Goal: Transaction & Acquisition: Purchase product/service

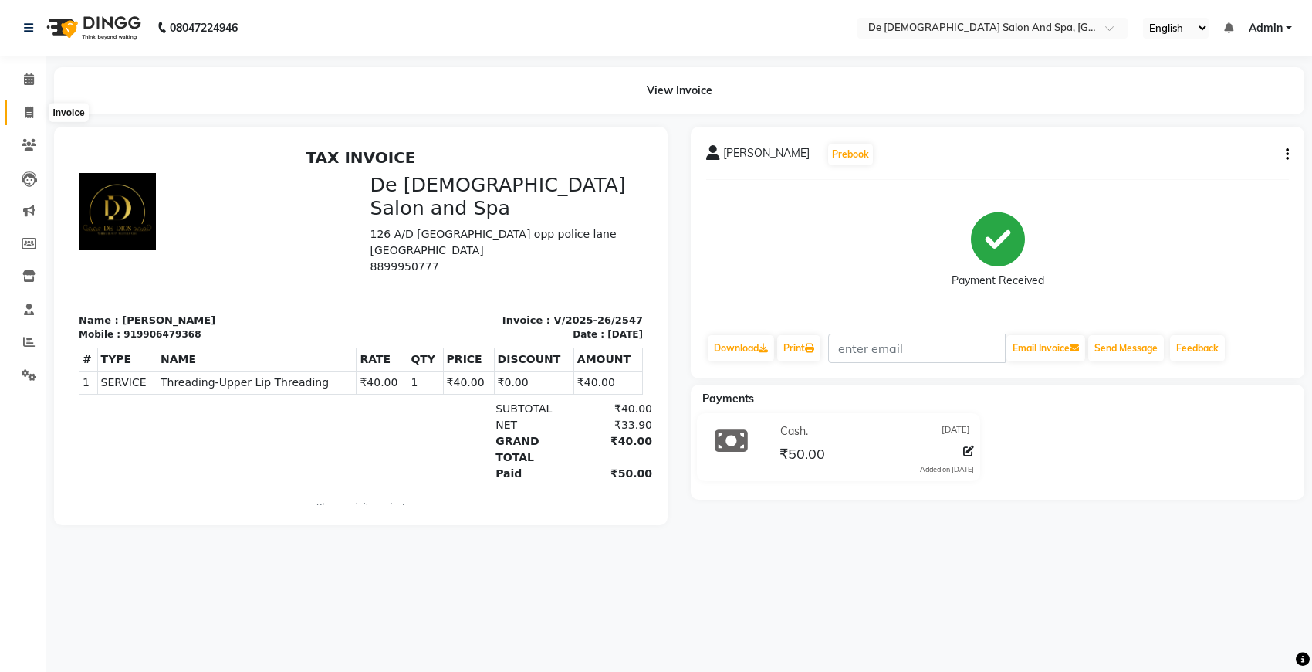
click at [20, 110] on span at bounding box center [28, 113] width 27 height 18
select select "6431"
select select "service"
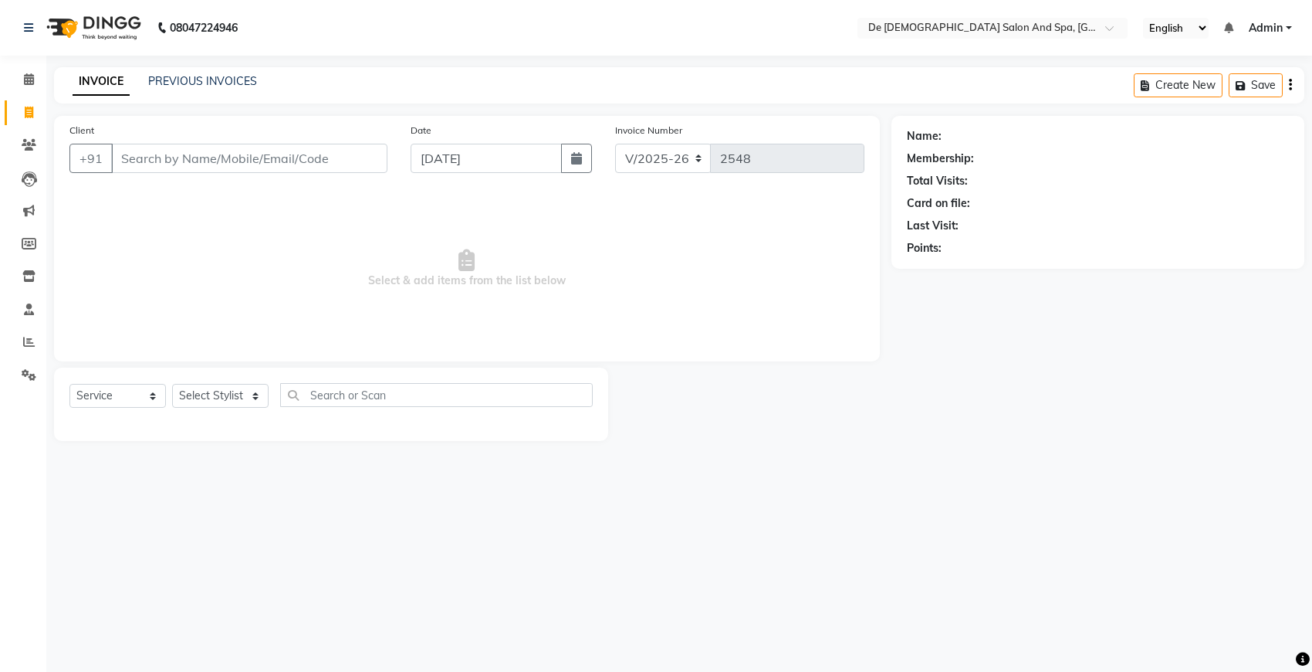
click at [245, 383] on div "Select Service Product Membership Package Voucher Prepaid Gift Card Select Styl…" at bounding box center [330, 401] width 523 height 36
click at [245, 399] on select "Select Stylist" at bounding box center [220, 396] width 96 height 24
select select "79126"
click at [172, 384] on select "Select Stylist akshay aman [PERSON_NAME] [PERSON_NAME] [MEDICAL_DATA][PERSON_NA…" at bounding box center [229, 396] width 114 height 24
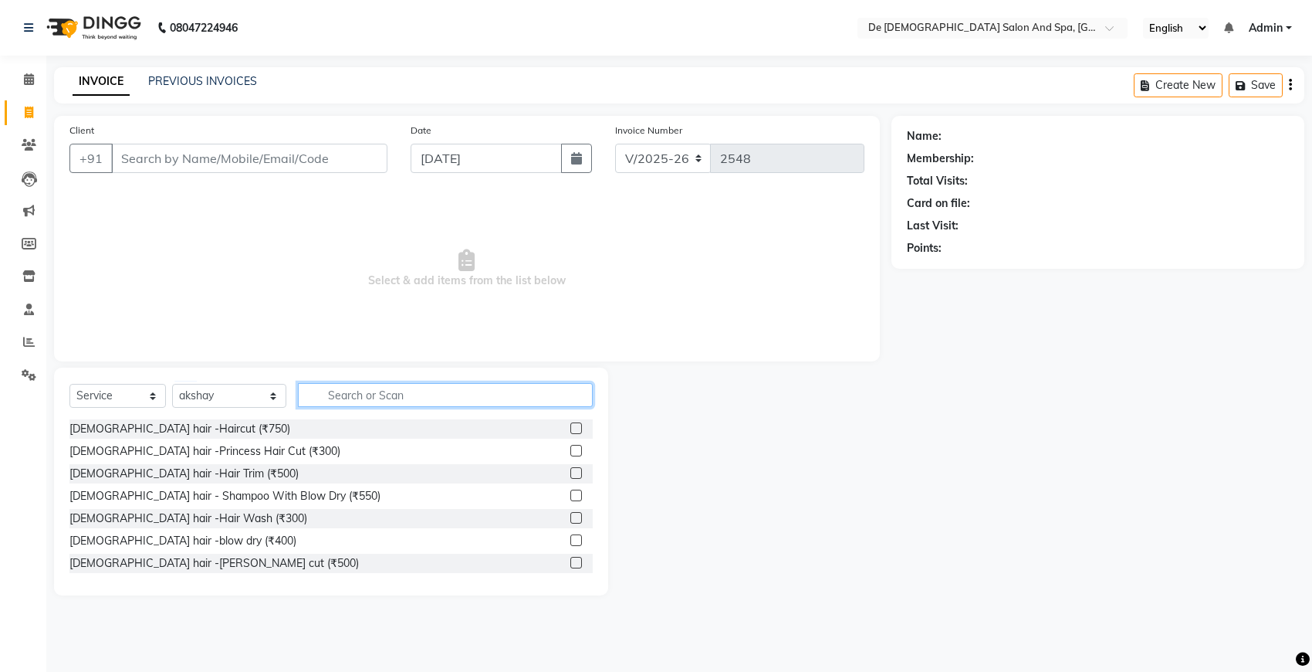
click at [378, 406] on input "text" at bounding box center [445, 395] width 295 height 24
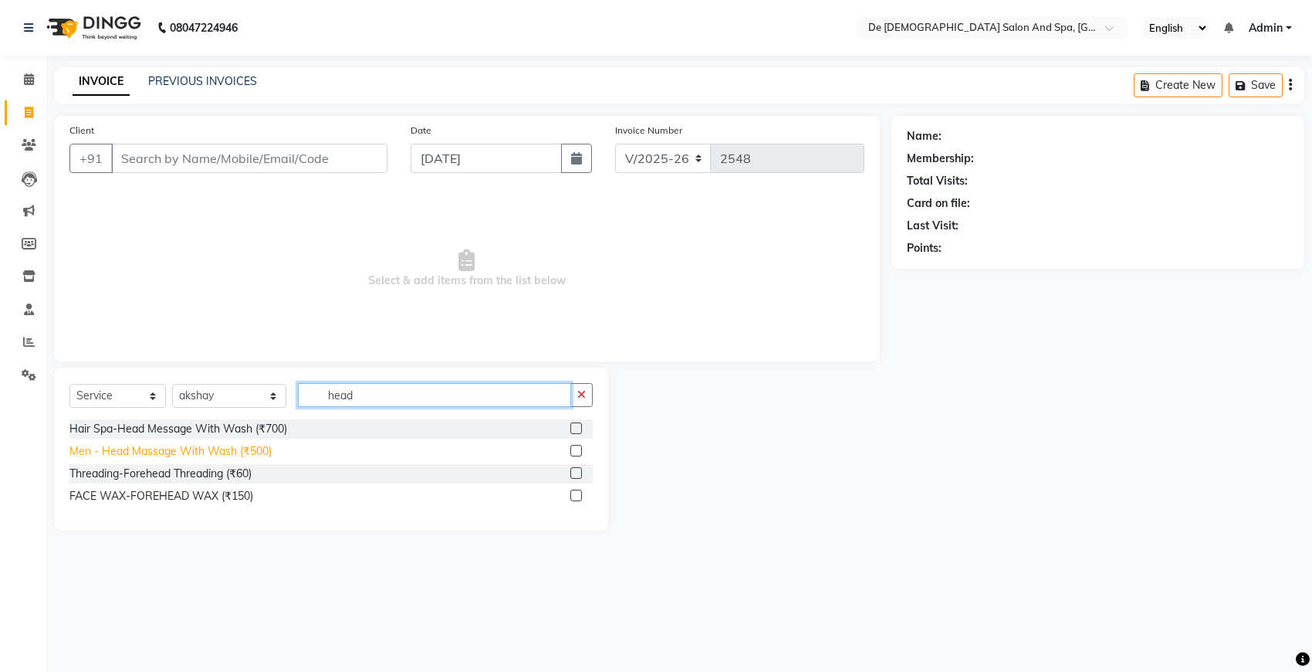
type input "head"
click at [269, 448] on div "Men - Head Massage With Wash (₹500)" at bounding box center [170, 451] width 202 height 16
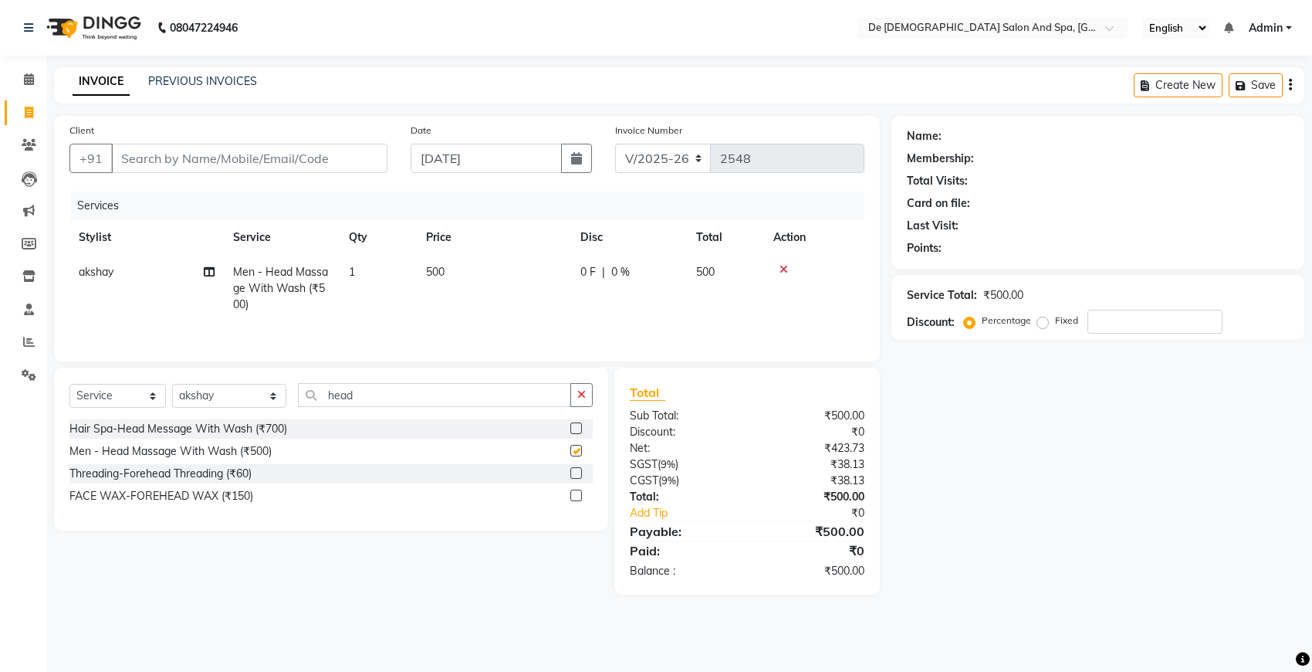
checkbox input "false"
click at [577, 399] on icon "button" at bounding box center [581, 394] width 8 height 11
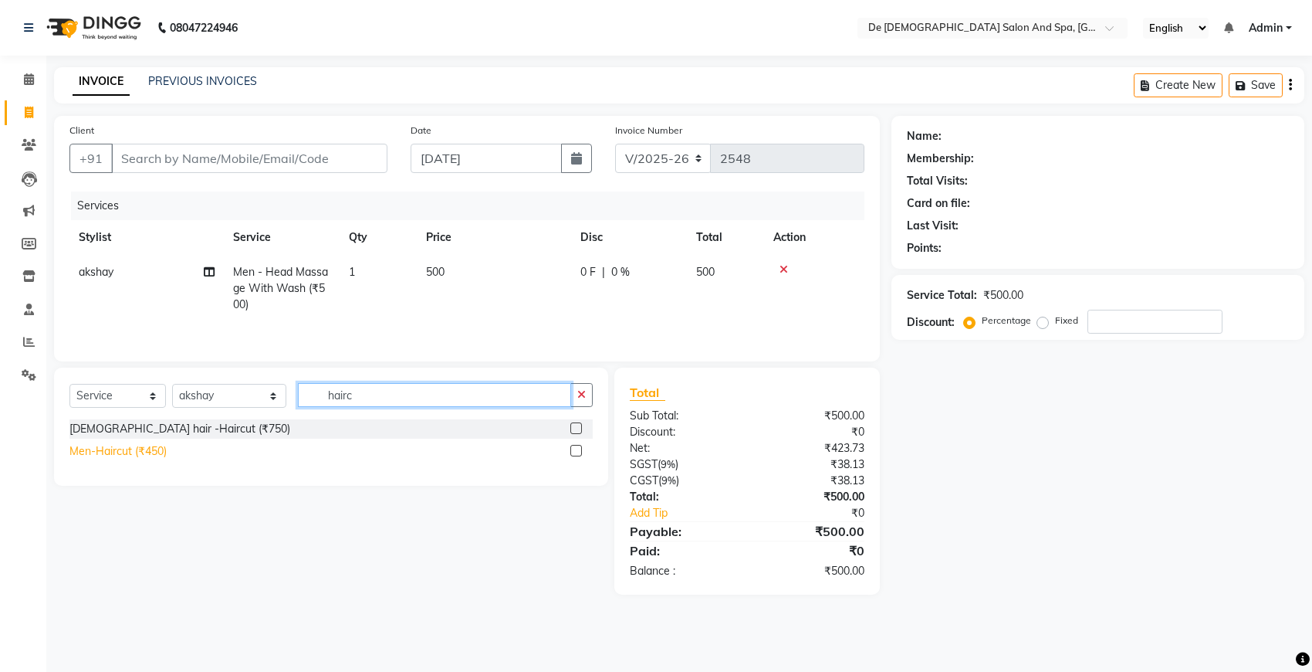
type input "hairc"
click at [158, 453] on div "Men-Haircut (₹450)" at bounding box center [117, 451] width 97 height 16
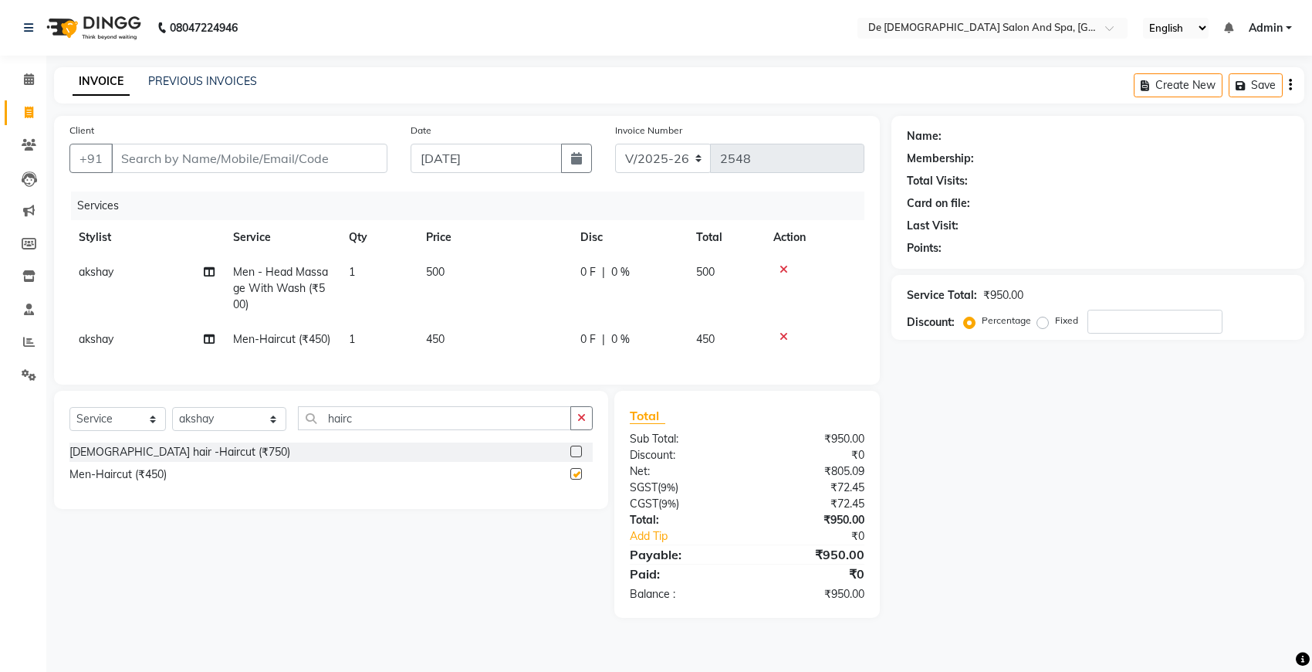
checkbox input "false"
click at [255, 161] on input "Client" at bounding box center [249, 158] width 276 height 29
type input "8"
type input "0"
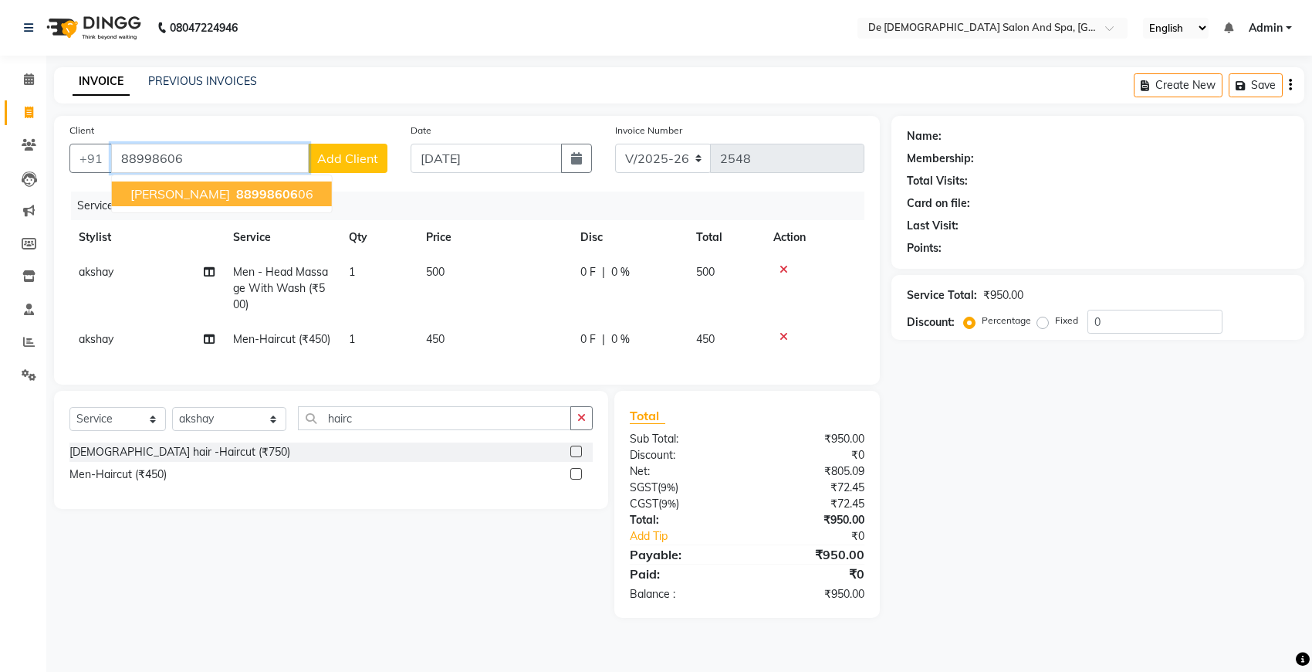
click at [236, 186] on span "88998606" at bounding box center [267, 193] width 62 height 15
type input "8899860606"
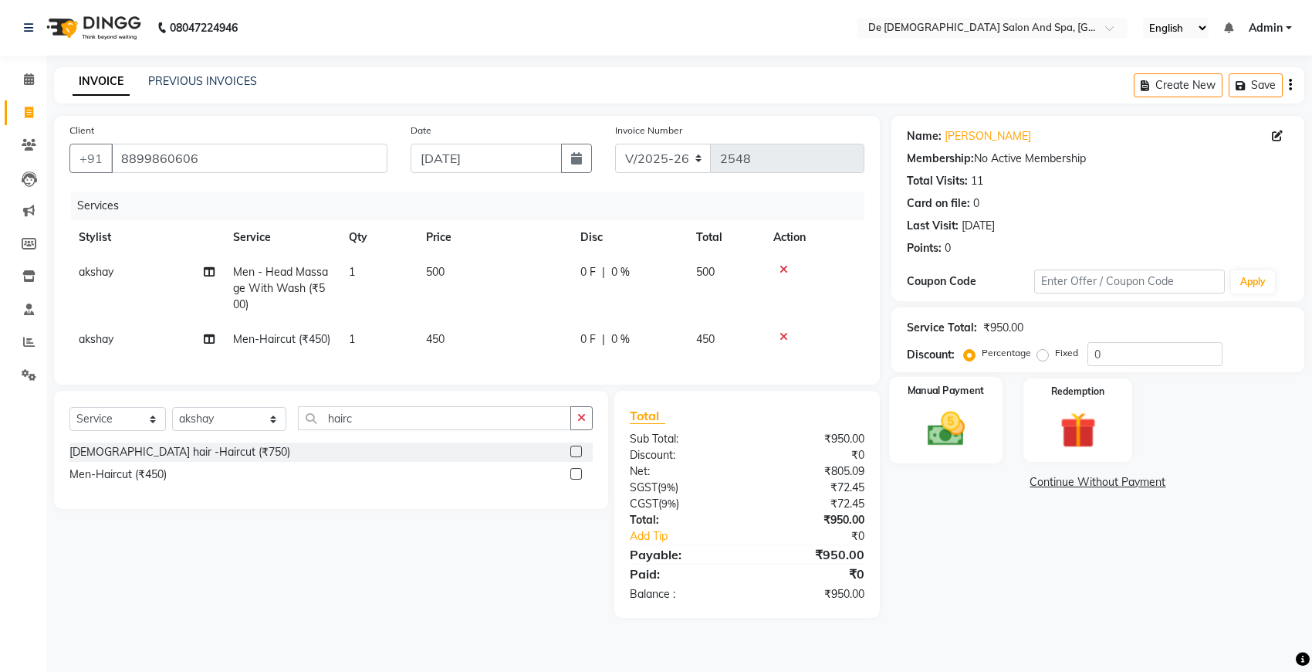
click at [940, 440] on img at bounding box center [946, 428] width 61 height 43
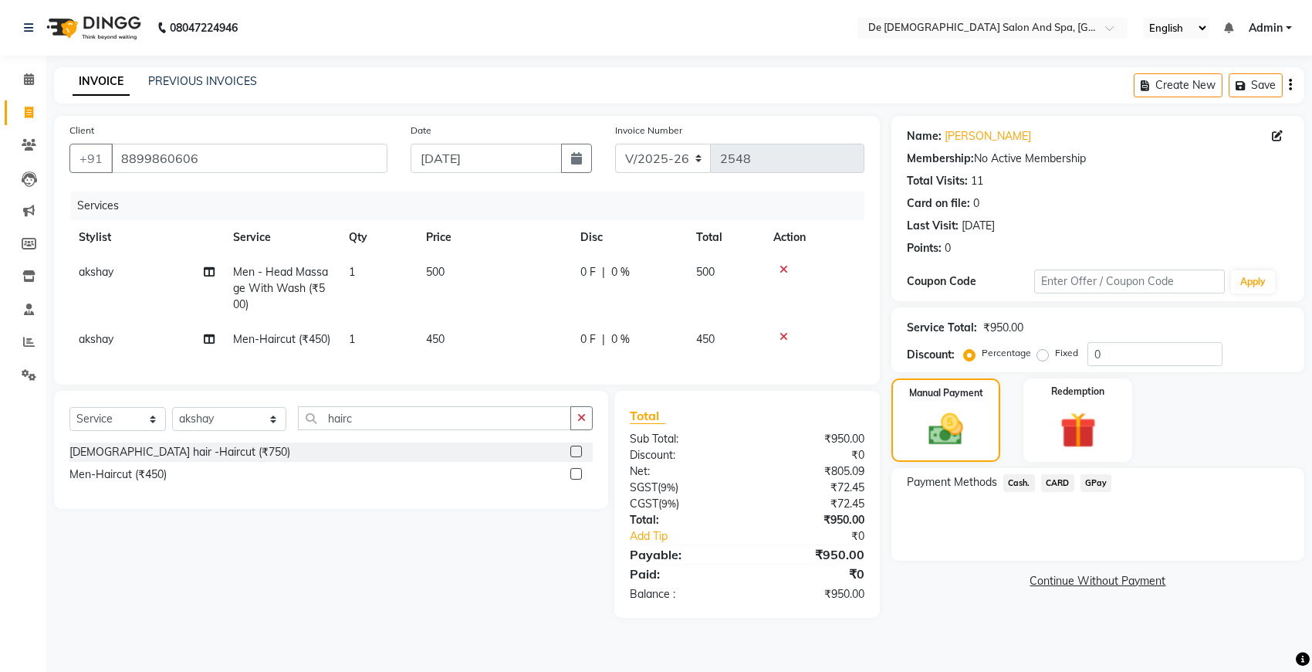
click at [1102, 487] on span "GPay" at bounding box center [1097, 483] width 32 height 18
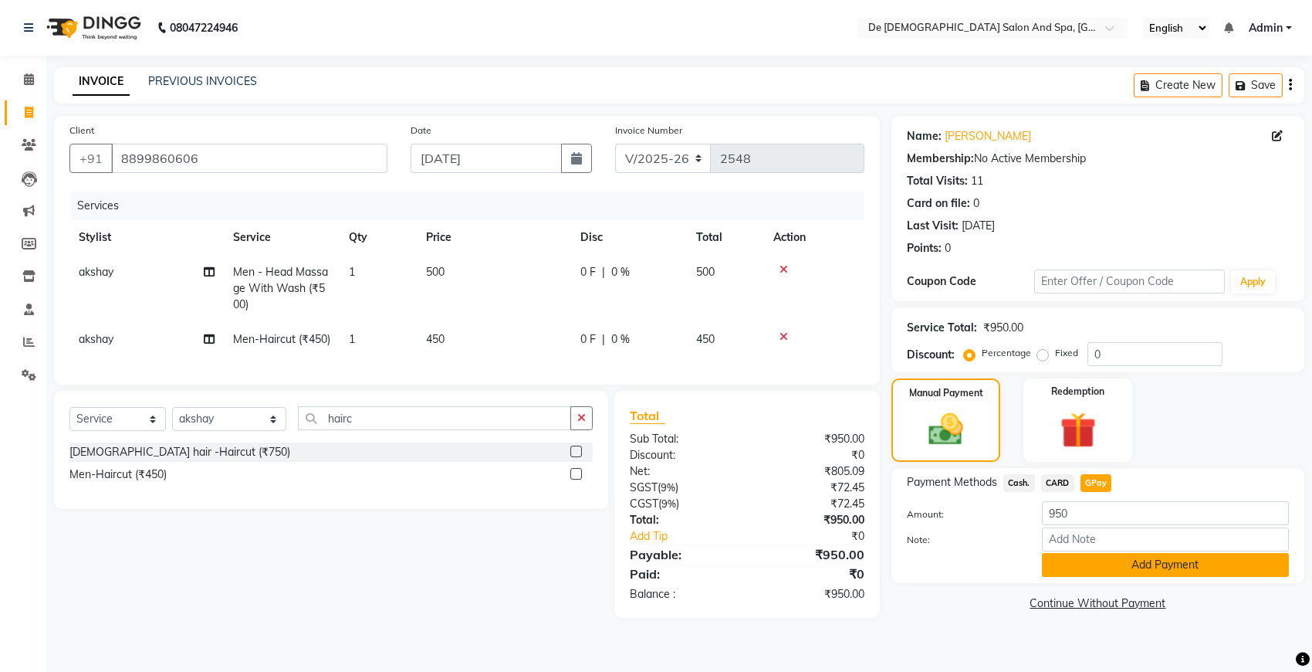
click at [1083, 569] on button "Add Payment" at bounding box center [1165, 565] width 247 height 24
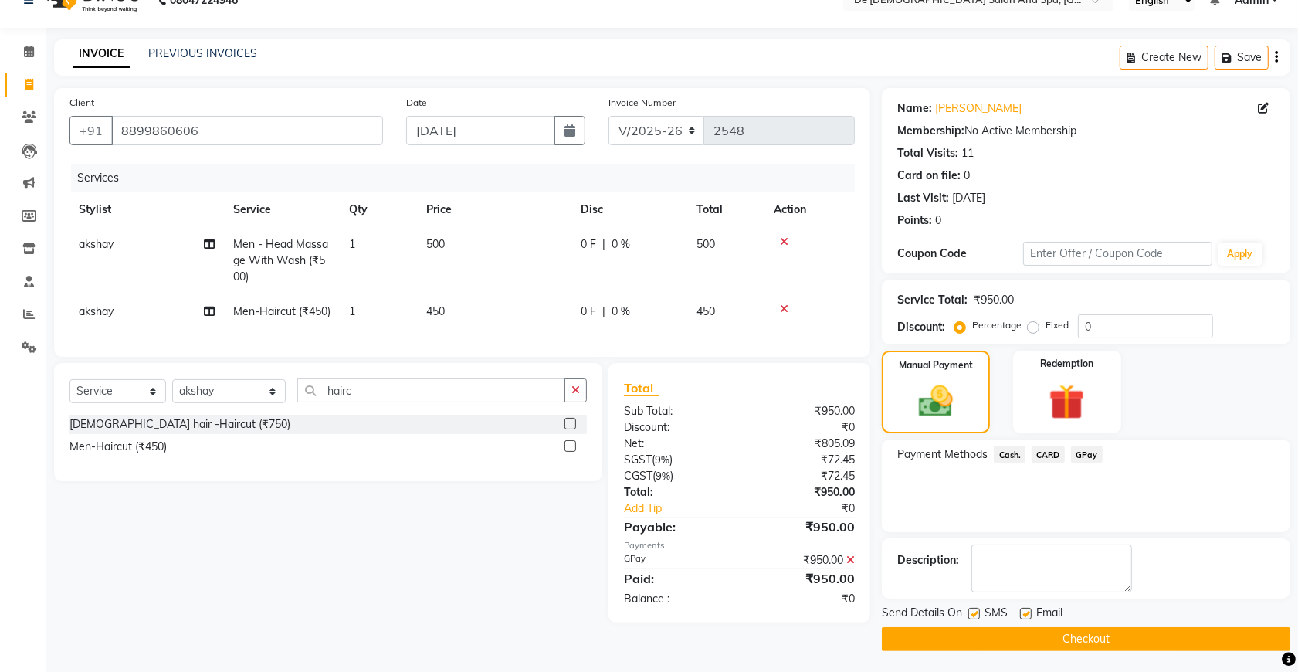
scroll to position [32, 0]
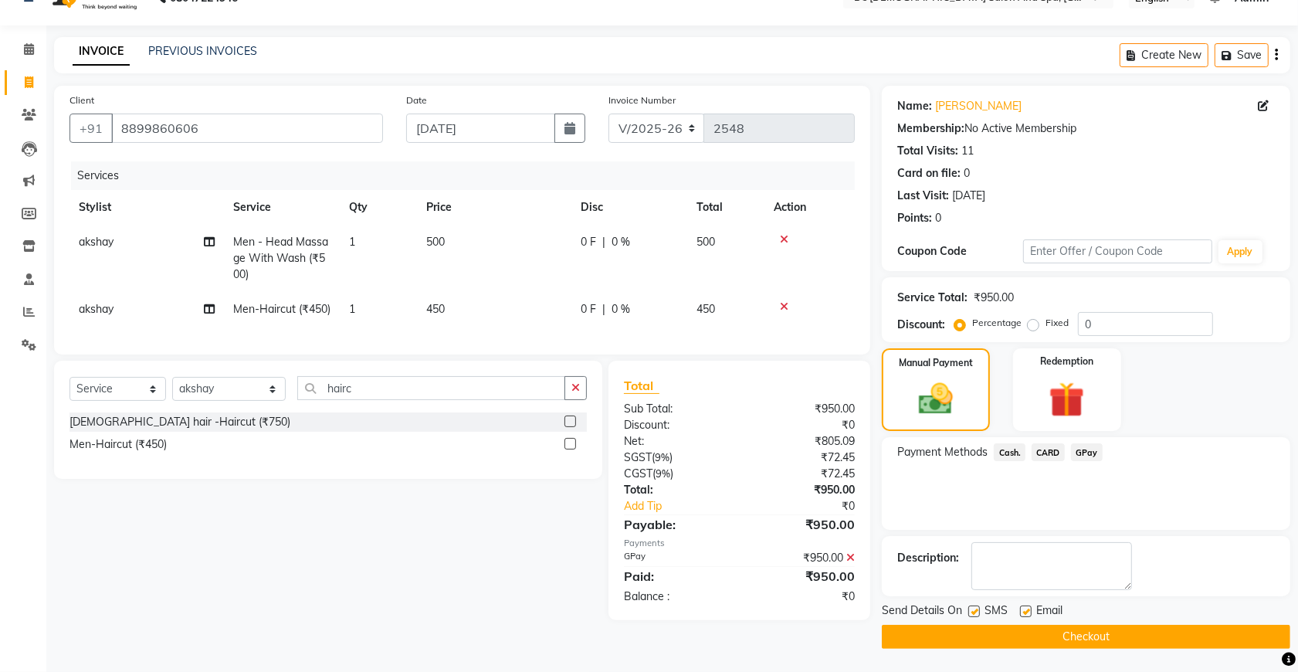
click at [260, 235] on span "Men - Head Massage With Wash (₹500)" at bounding box center [280, 258] width 95 height 46
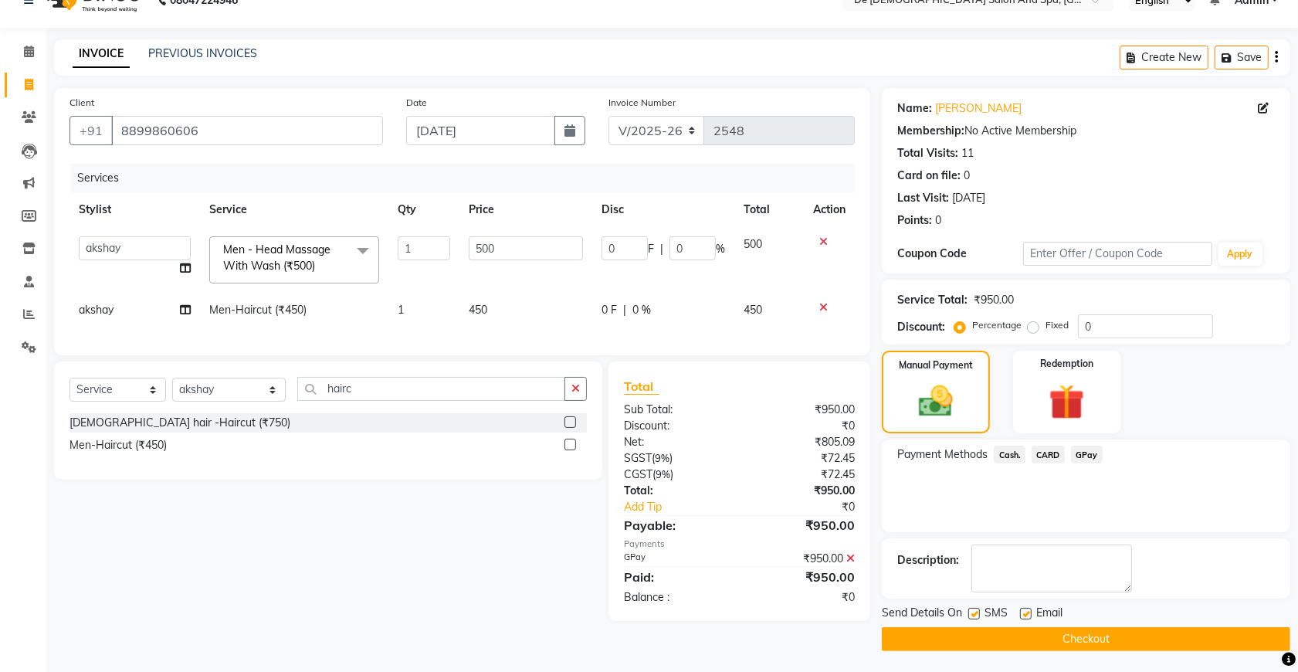
scroll to position [31, 0]
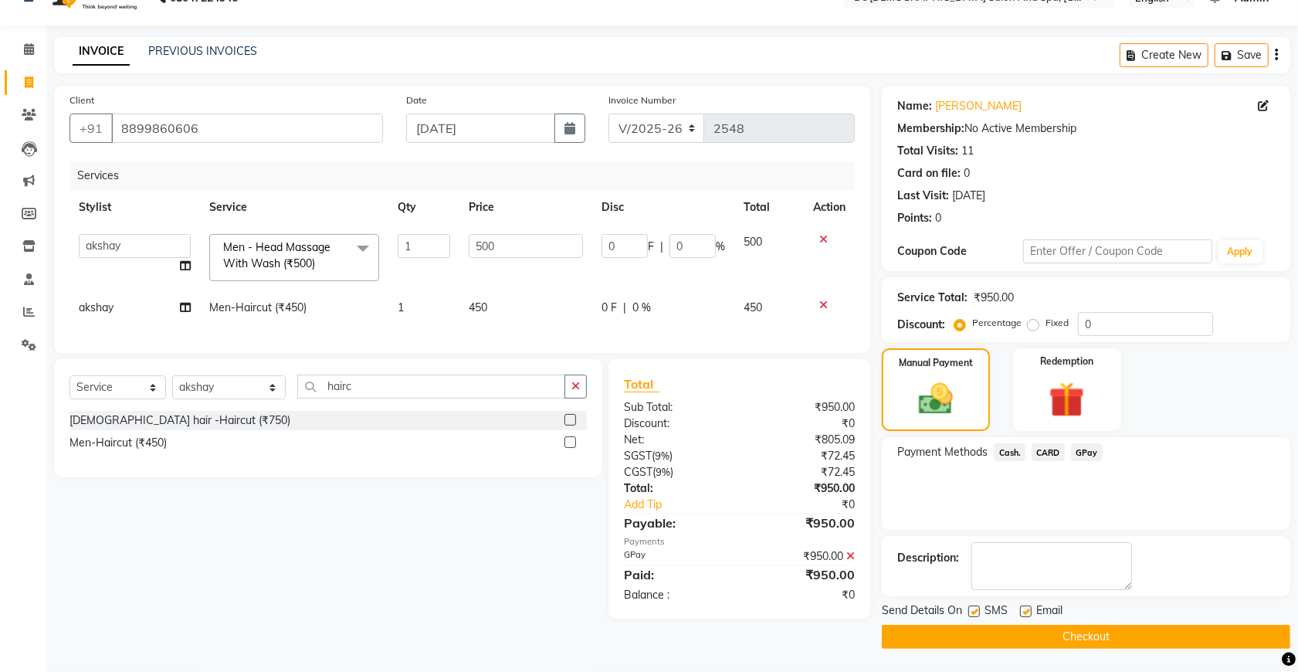
click at [1023, 629] on button "Checkout" at bounding box center [1086, 636] width 408 height 24
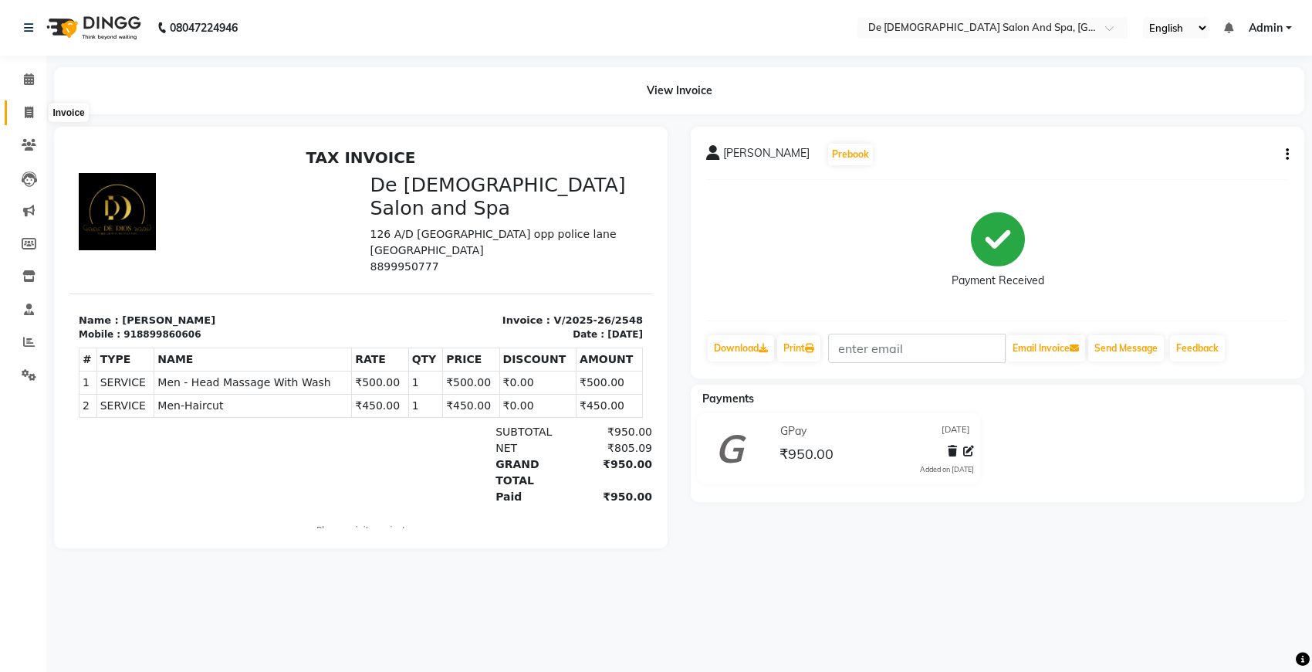
click at [23, 120] on span at bounding box center [28, 113] width 27 height 18
select select "6431"
select select "service"
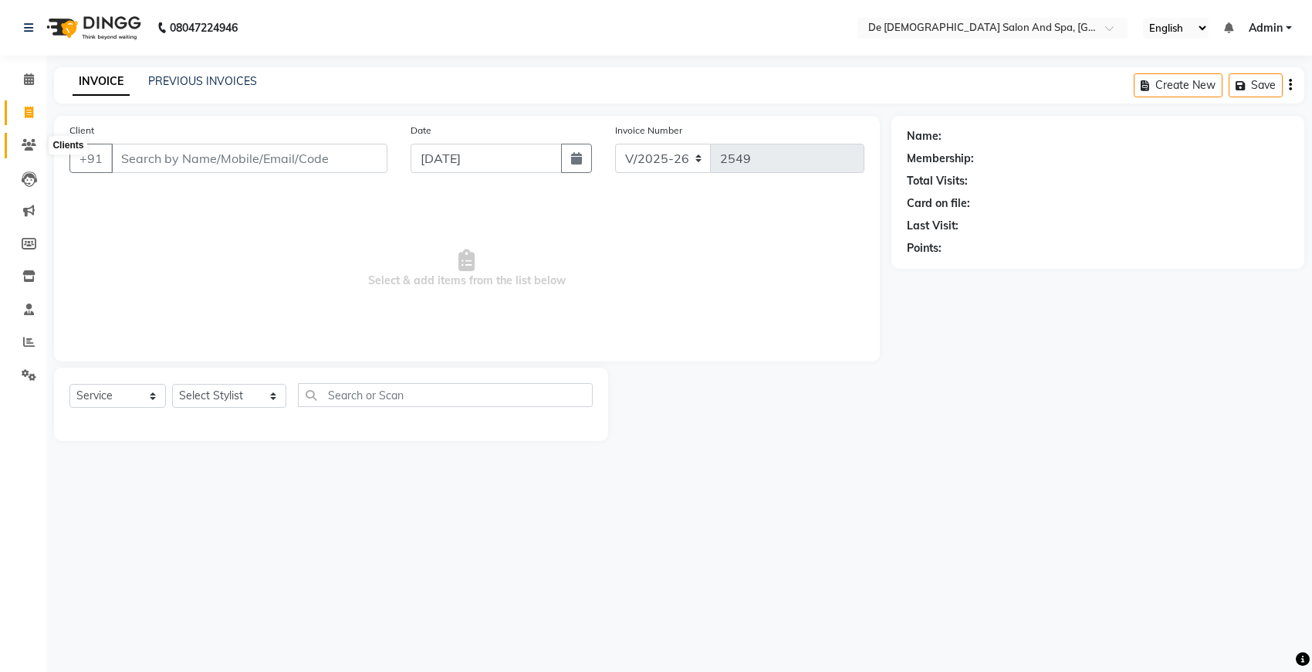
click at [29, 149] on icon at bounding box center [29, 145] width 15 height 12
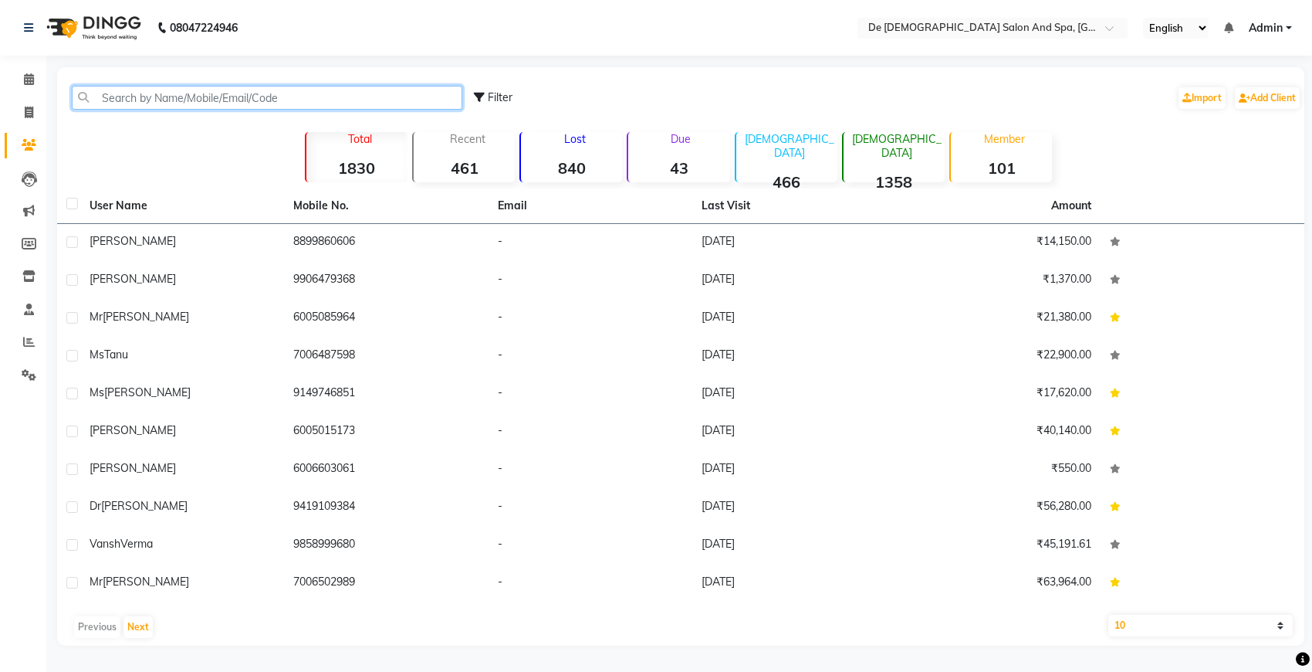
click at [203, 100] on input "text" at bounding box center [267, 98] width 391 height 24
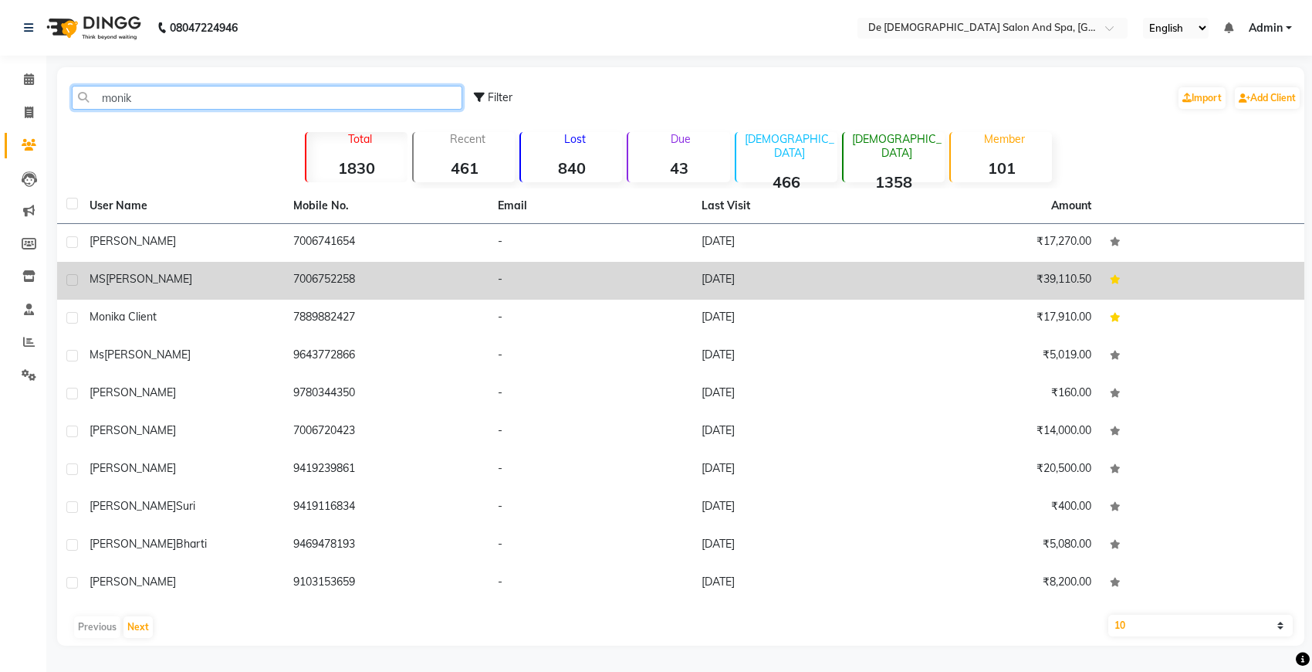
type input "monik"
click at [71, 276] on label at bounding box center [72, 280] width 12 height 12
click at [71, 276] on input "checkbox" at bounding box center [71, 281] width 10 height 10
checkbox input "true"
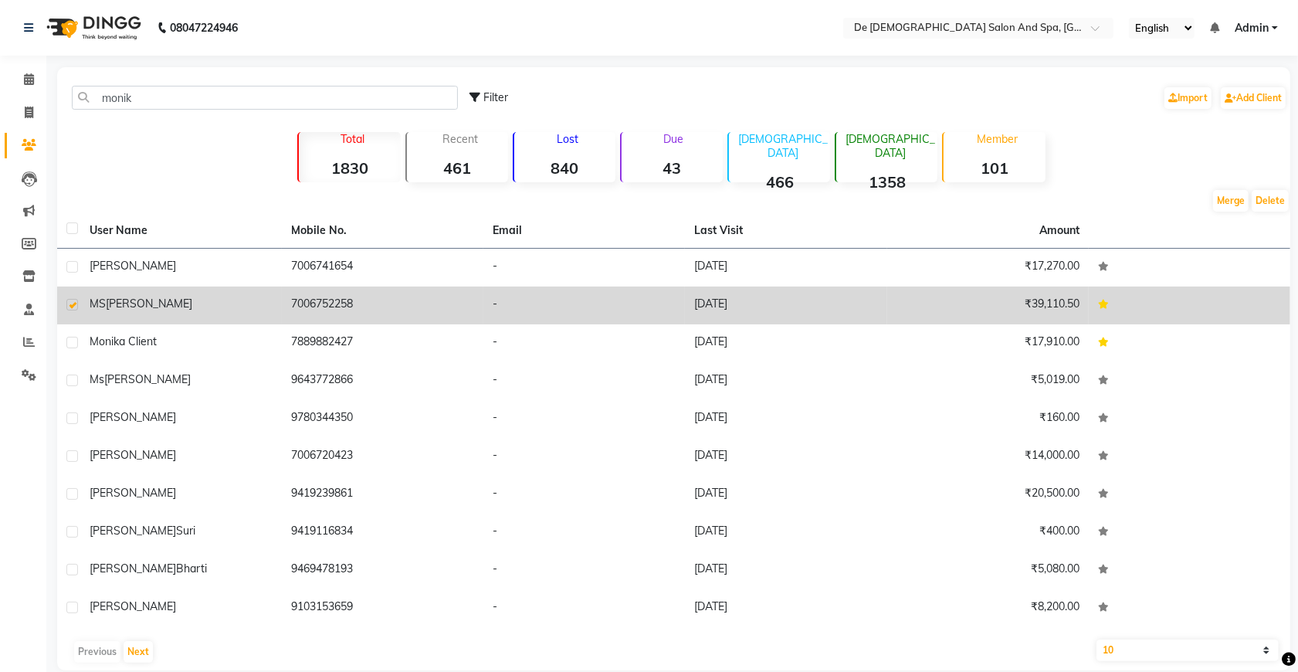
click at [271, 313] on td "[PERSON_NAME]" at bounding box center [180, 305] width 201 height 38
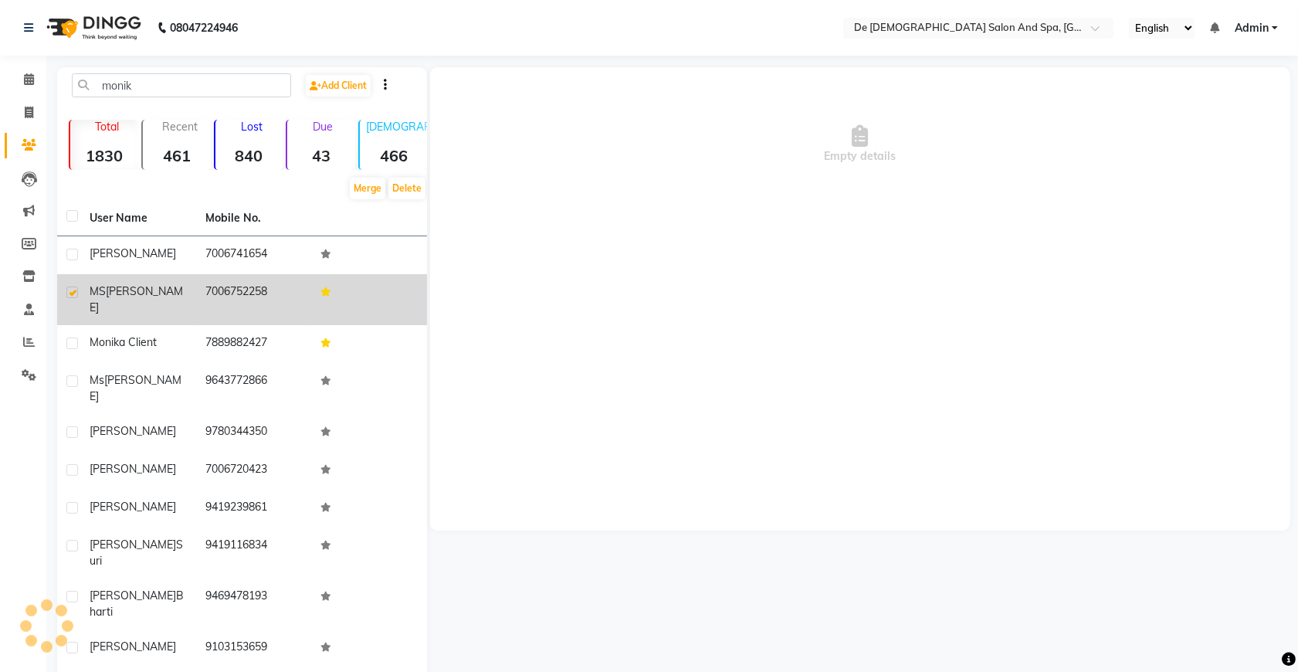
click at [292, 300] on td "7006752258" at bounding box center [254, 299] width 116 height 51
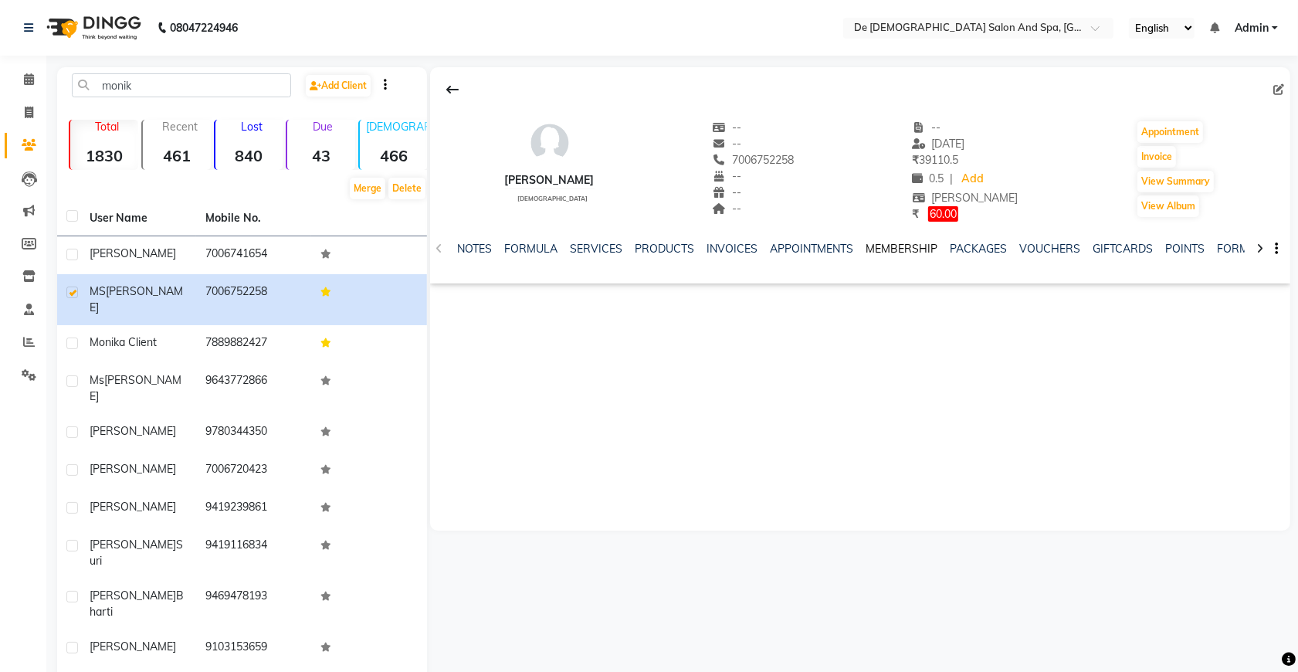
click at [889, 251] on link "MEMBERSHIP" at bounding box center [901, 249] width 72 height 14
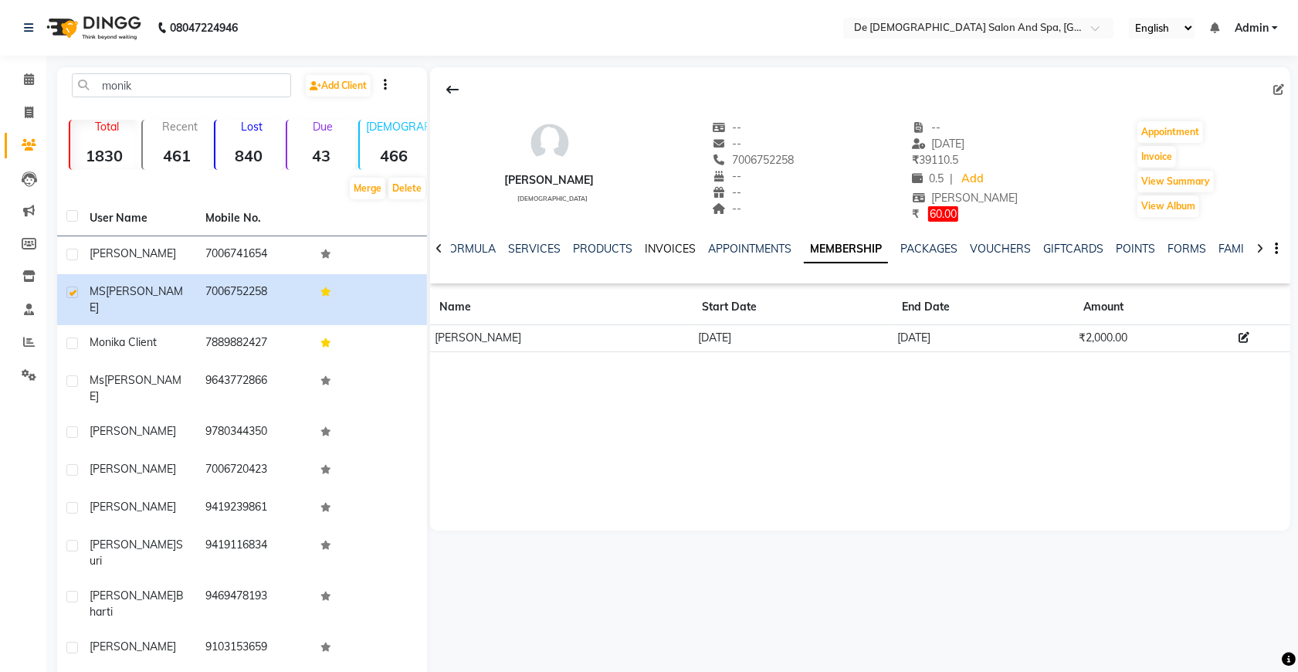
click at [664, 249] on link "INVOICES" at bounding box center [670, 249] width 51 height 14
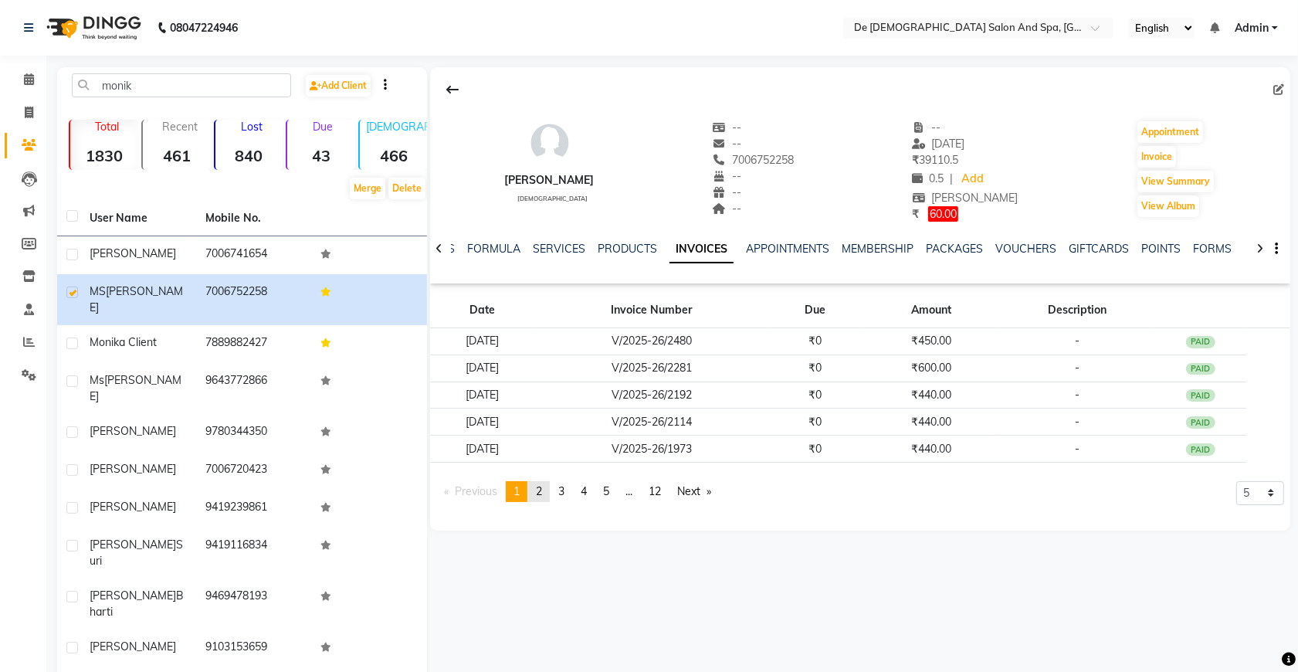
click at [546, 495] on link "page 2" at bounding box center [539, 491] width 22 height 21
click at [546, 495] on li "page 2" at bounding box center [539, 491] width 22 height 21
click at [572, 496] on link "page 3" at bounding box center [561, 491] width 22 height 21
click at [587, 492] on span "4" at bounding box center [583, 491] width 6 height 14
click at [601, 492] on link "page 5" at bounding box center [606, 491] width 22 height 21
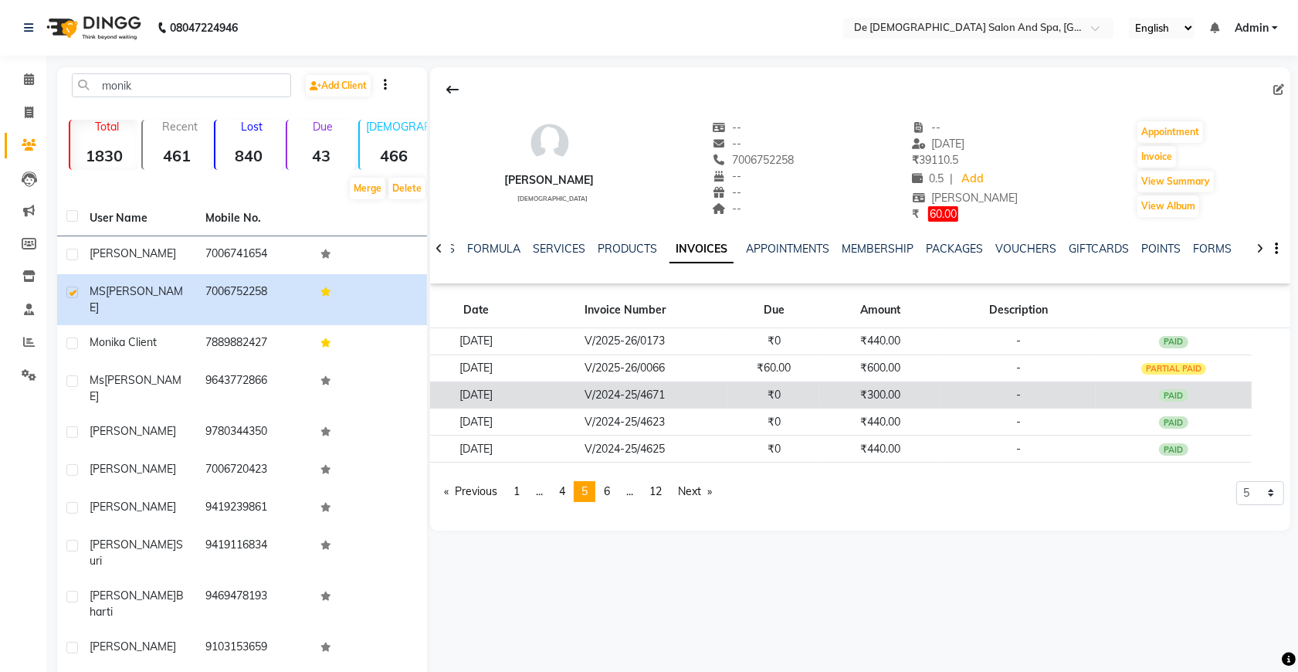
click at [521, 407] on td "[DATE]" at bounding box center [475, 394] width 91 height 27
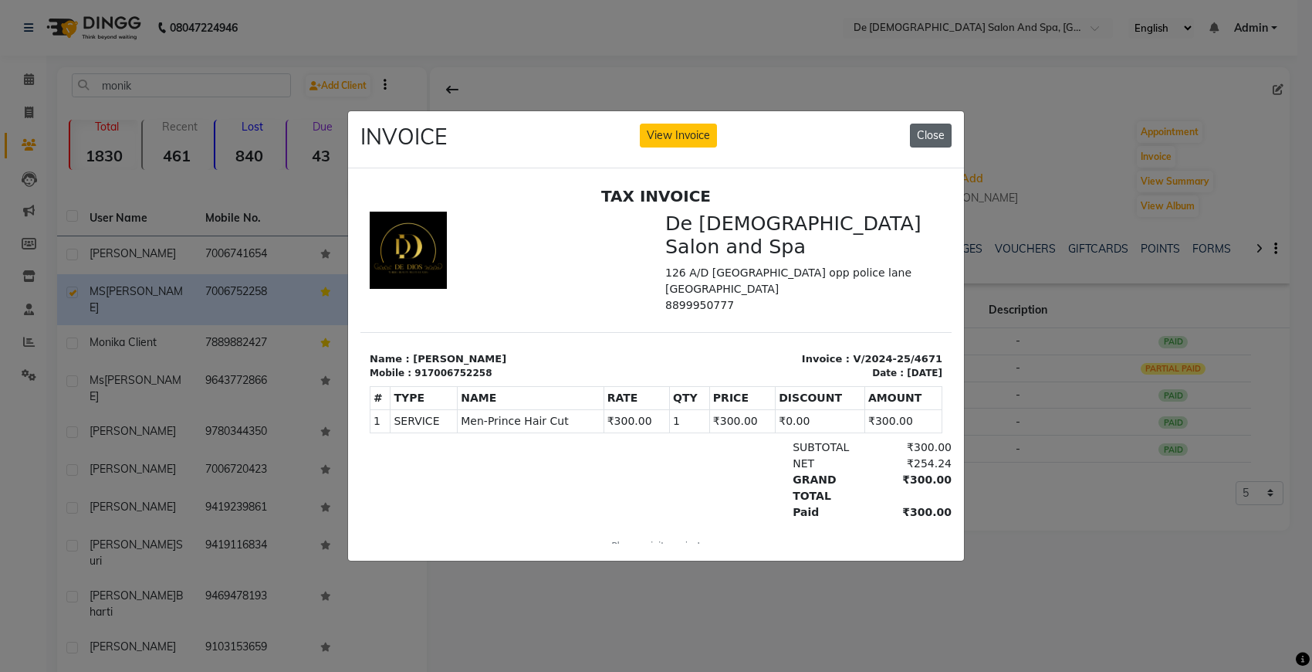
click at [940, 124] on button "Close" at bounding box center [931, 136] width 42 height 24
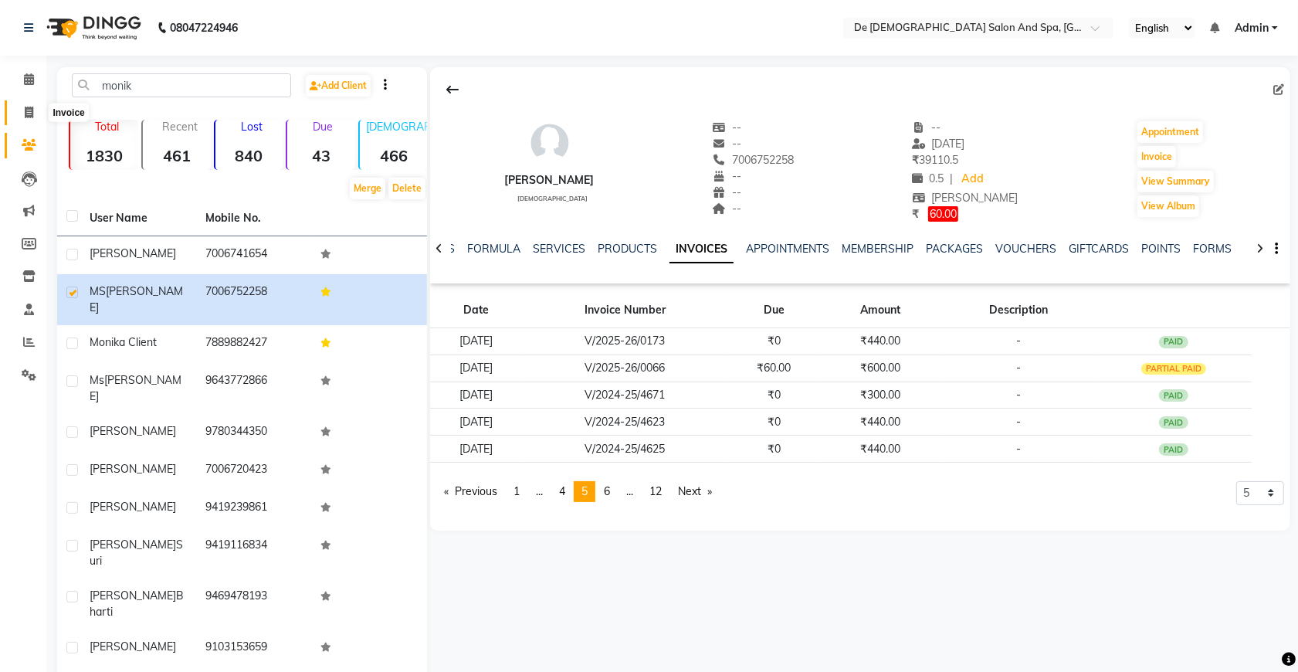
click at [36, 114] on span at bounding box center [28, 113] width 27 height 18
select select "service"
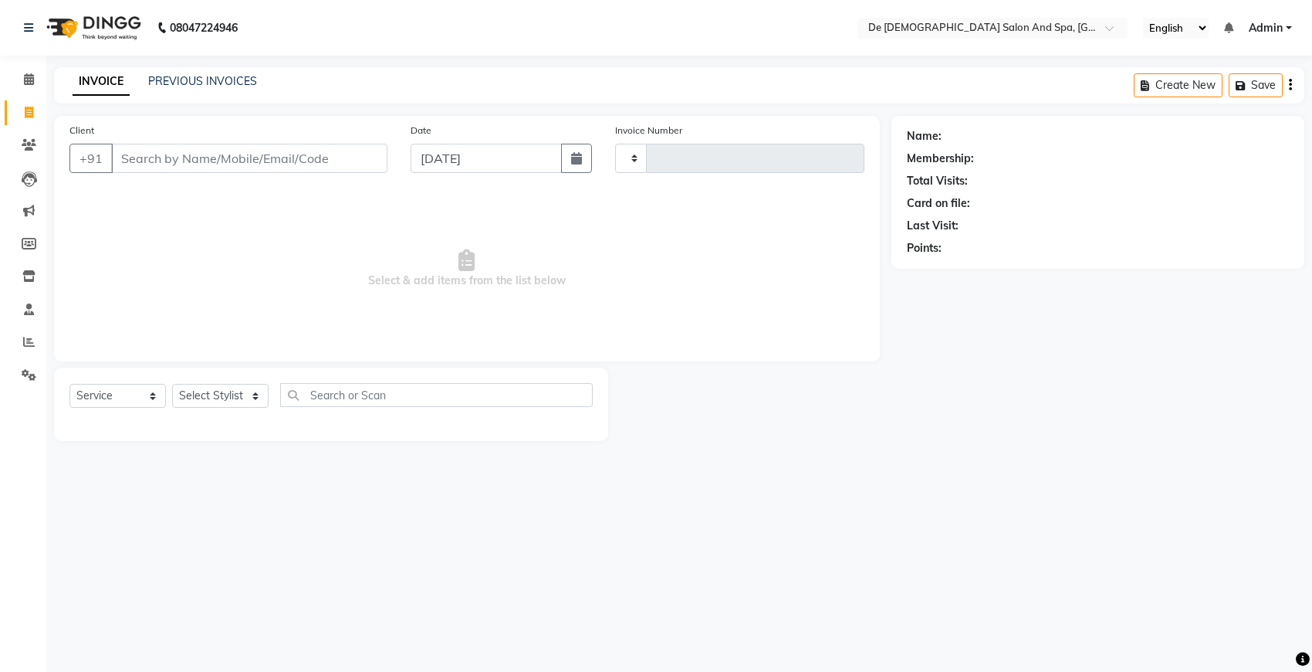
type input "2549"
select select "6431"
click at [296, 171] on input "Client" at bounding box center [249, 158] width 276 height 29
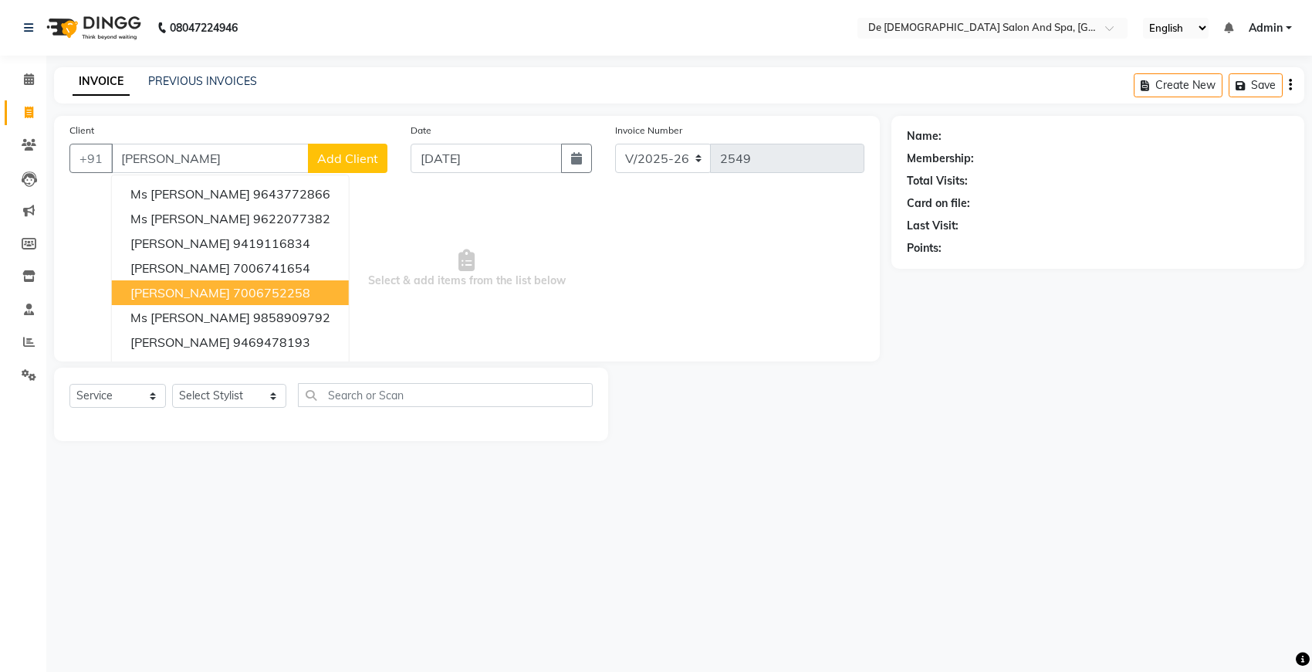
click at [224, 286] on span "[PERSON_NAME]" at bounding box center [180, 292] width 100 height 15
type input "7006752258"
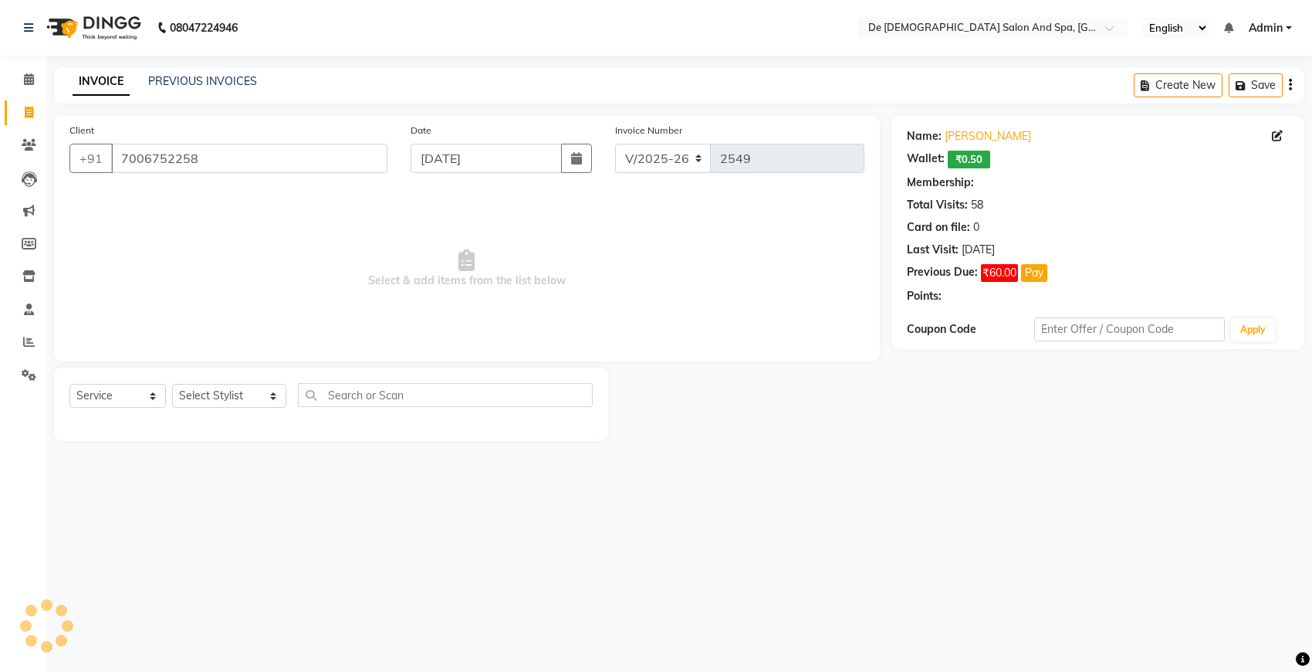
select select "1: Object"
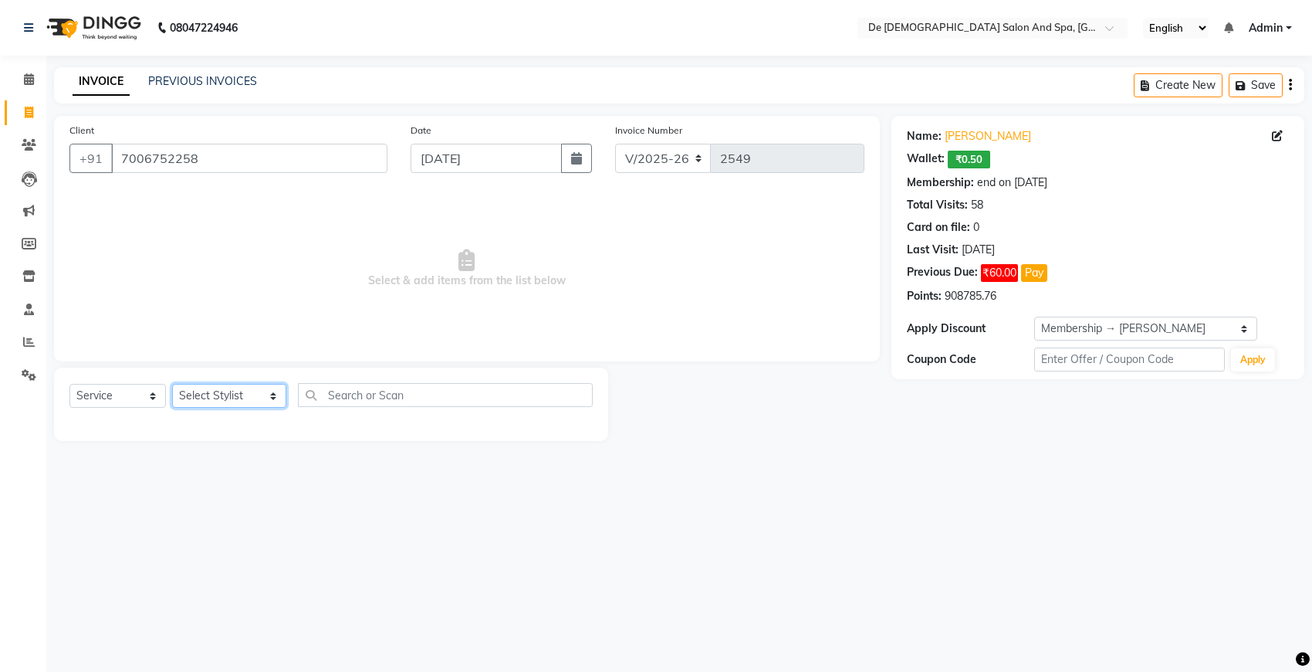
click at [232, 400] on select "Select Stylist akshay aman [PERSON_NAME] [PERSON_NAME] [MEDICAL_DATA][PERSON_NA…" at bounding box center [229, 396] width 114 height 24
select select "51742"
click at [172, 384] on select "Select Stylist akshay aman [PERSON_NAME] [PERSON_NAME] [MEDICAL_DATA][PERSON_NA…" at bounding box center [229, 396] width 114 height 24
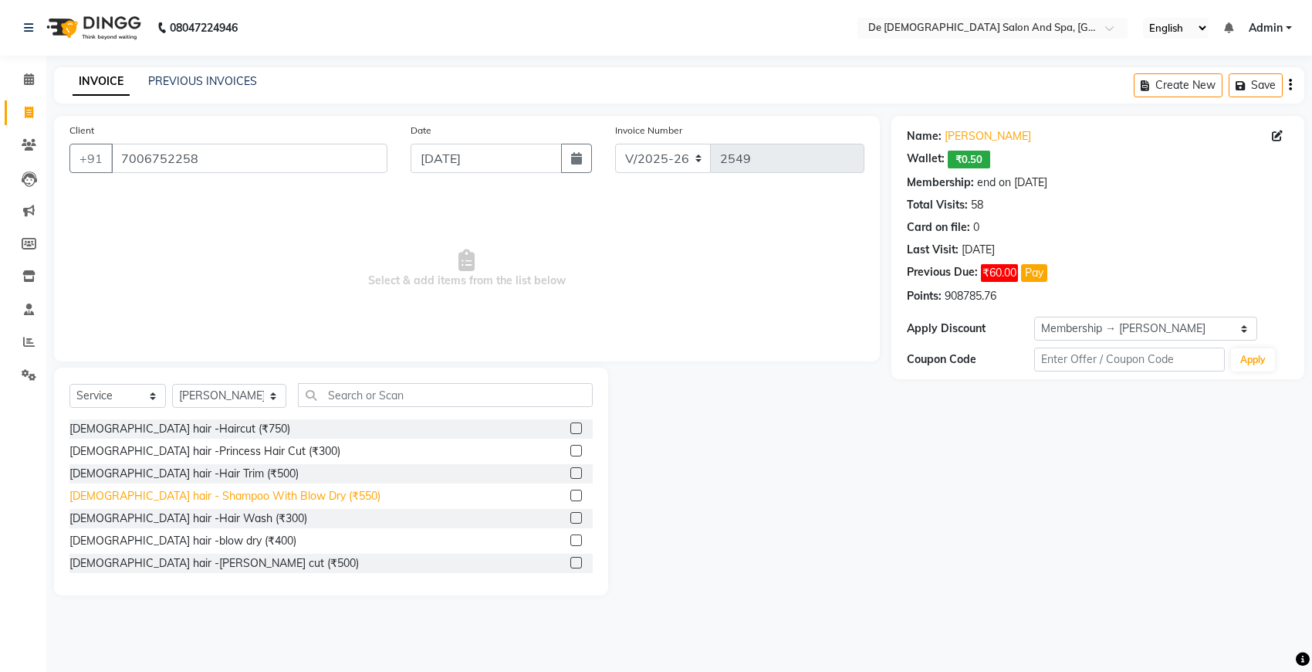
click at [239, 503] on div "[DEMOGRAPHIC_DATA] hair - Shampoo With Blow Dry (₹550)" at bounding box center [224, 496] width 311 height 16
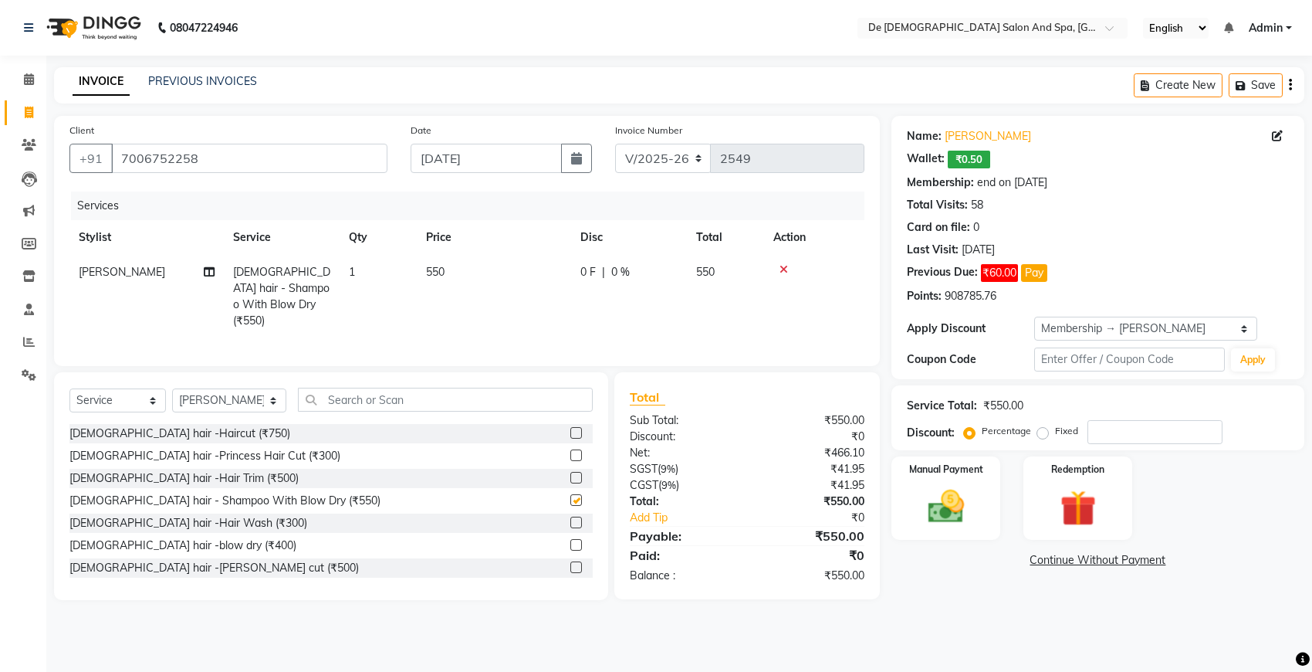
checkbox input "false"
click at [1125, 433] on input "number" at bounding box center [1155, 432] width 135 height 24
type input "20"
click at [946, 517] on img at bounding box center [946, 506] width 61 height 43
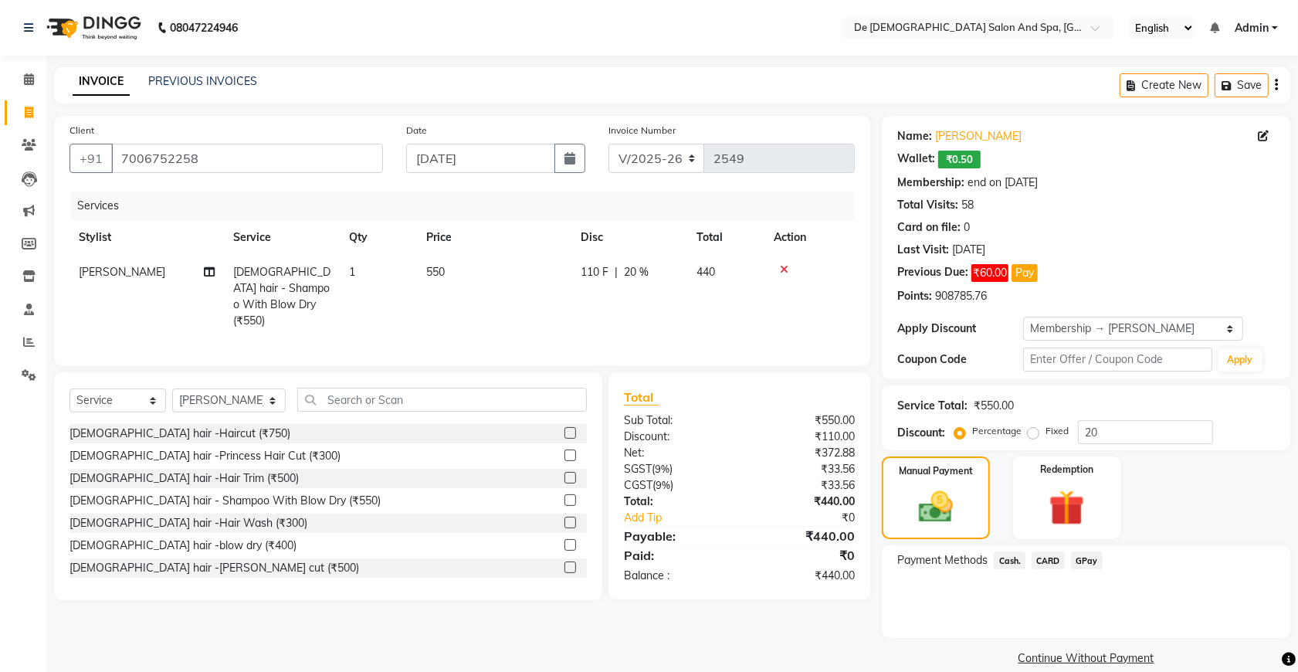
scroll to position [21, 0]
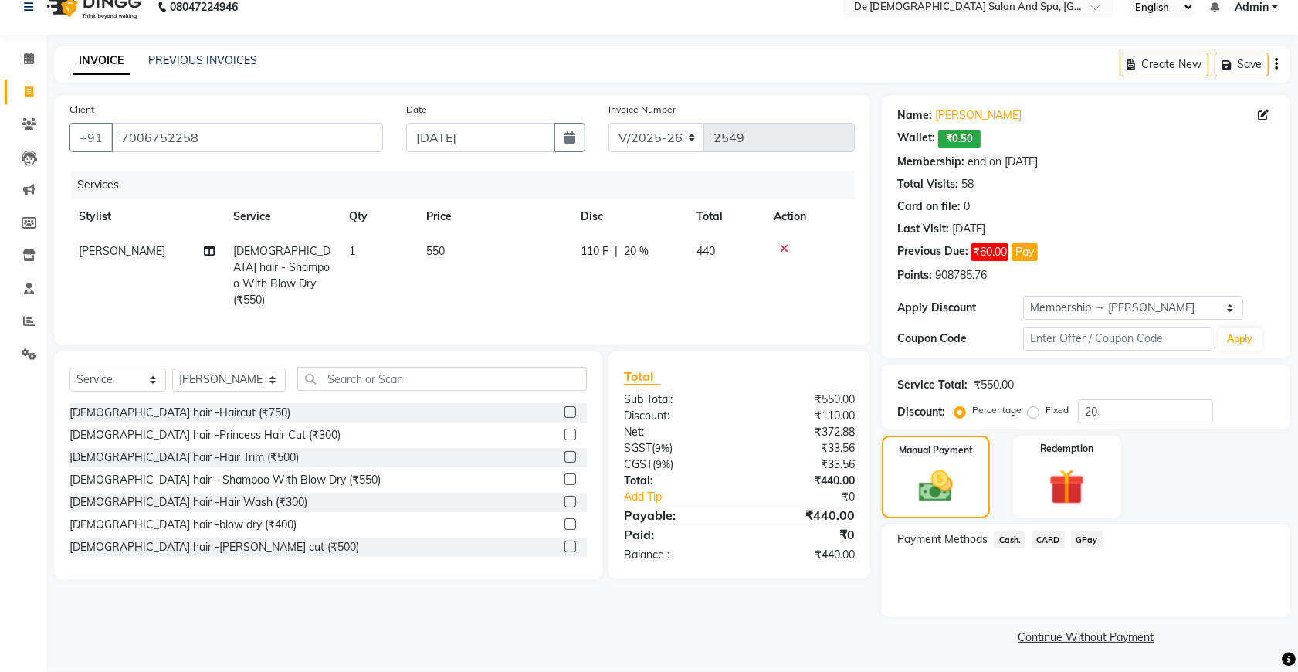
click at [1014, 544] on span "Cash." at bounding box center [1009, 539] width 32 height 18
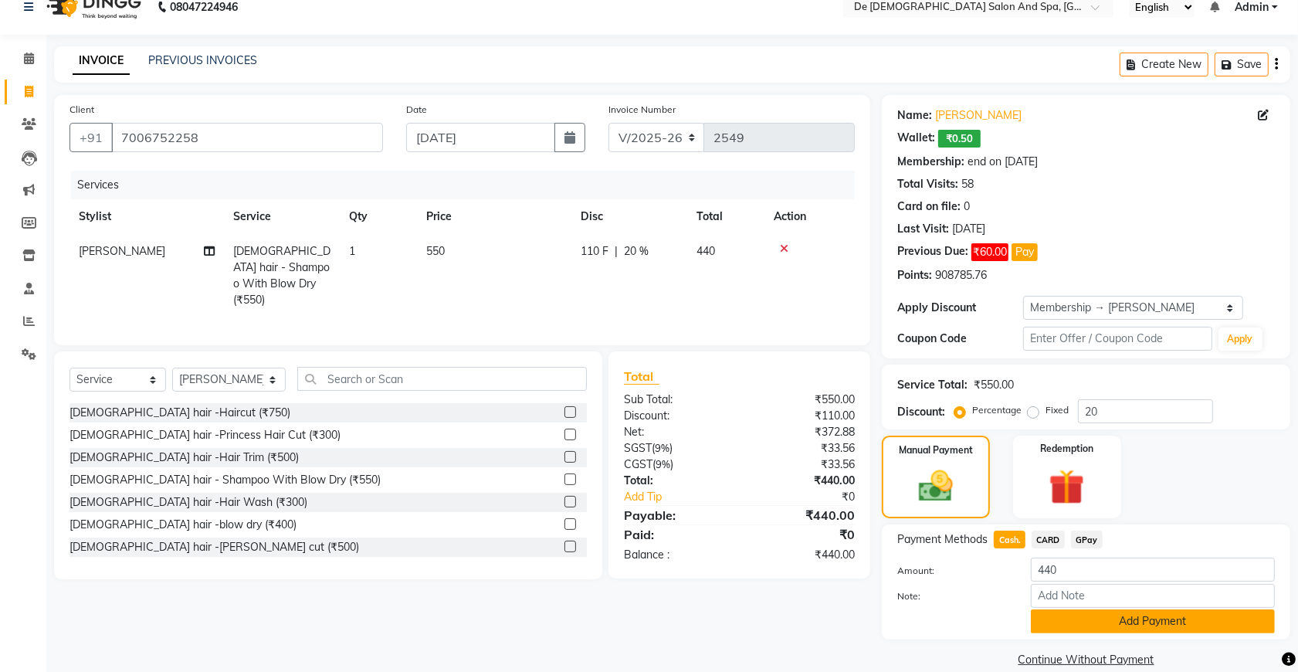
click at [1056, 618] on button "Add Payment" at bounding box center [1153, 621] width 244 height 24
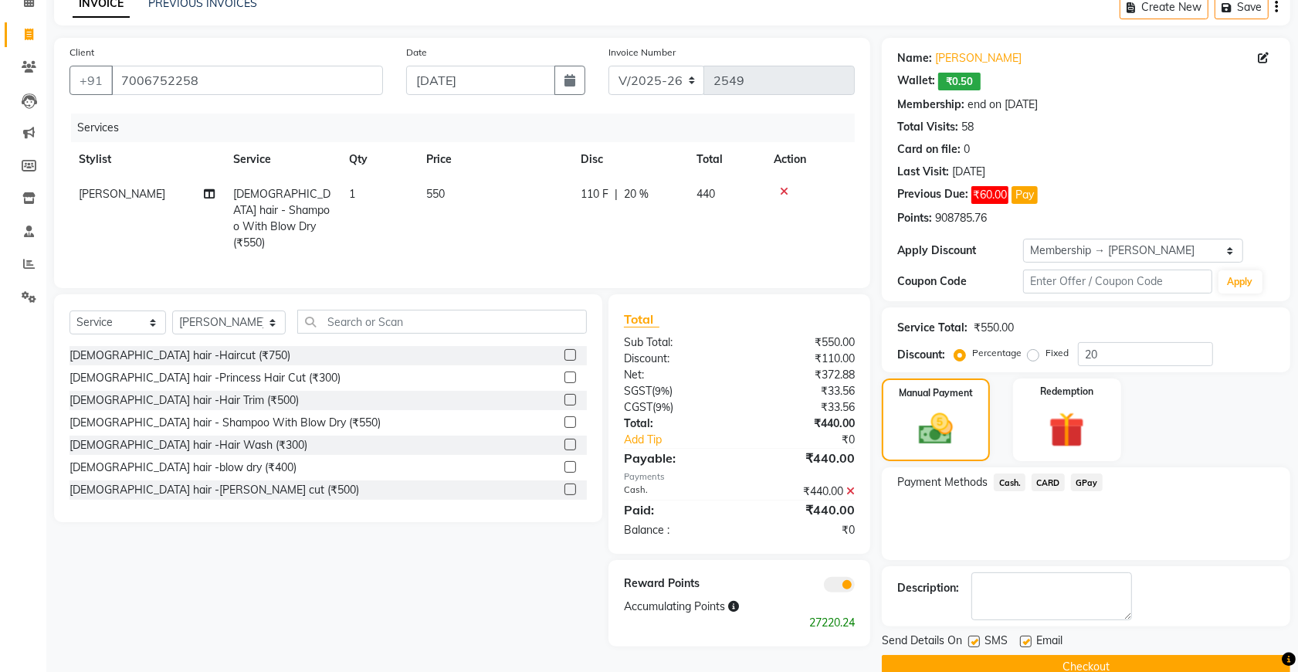
scroll to position [109, 0]
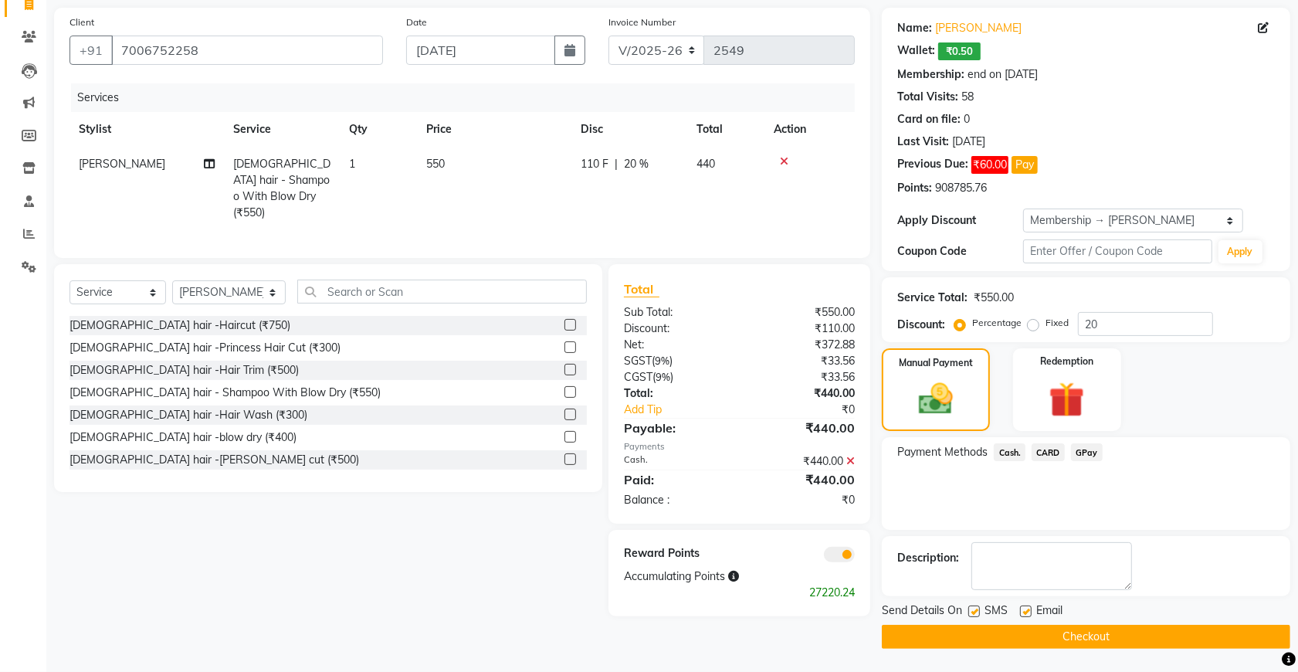
click at [987, 641] on button "Checkout" at bounding box center [1086, 636] width 408 height 24
